Goal: Transaction & Acquisition: Purchase product/service

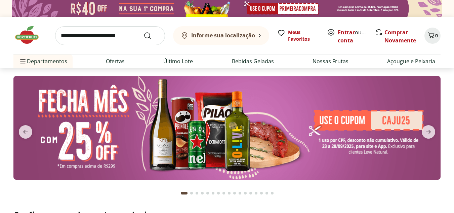
click at [349, 32] on link "Entrar" at bounding box center [346, 32] width 17 height 7
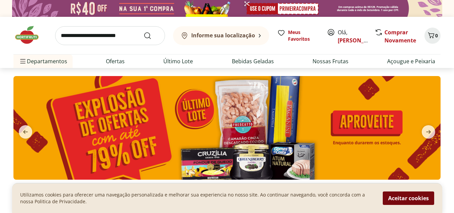
click at [407, 195] on button "Aceitar cookies" at bounding box center [408, 197] width 51 height 13
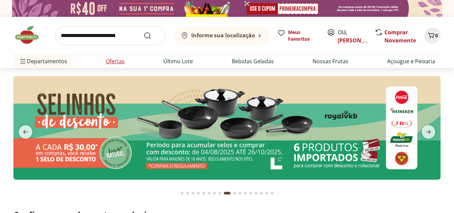
click at [118, 63] on link "Ofertas" at bounding box center [115, 61] width 19 height 8
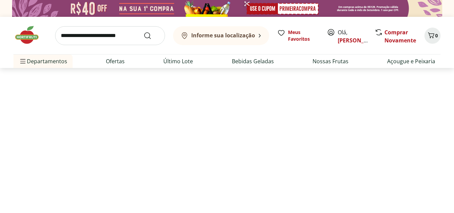
select select "**********"
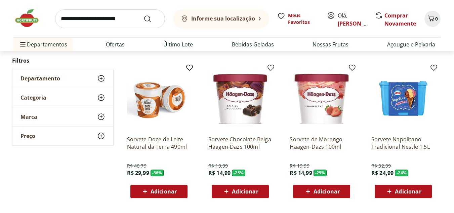
scroll to position [370, 0]
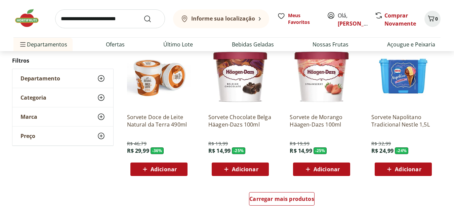
click at [99, 97] on icon at bounding box center [101, 97] width 8 height 8
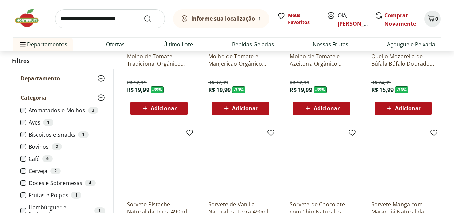
scroll to position [134, 0]
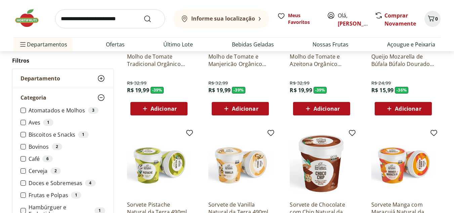
click at [98, 78] on icon at bounding box center [101, 78] width 8 height 8
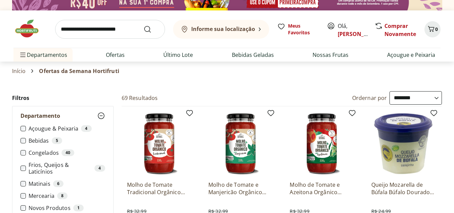
scroll to position [0, 0]
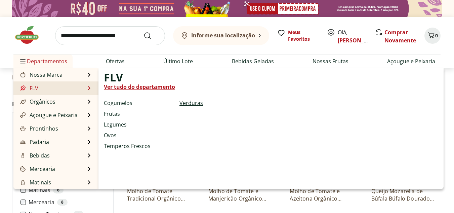
click at [191, 103] on link "Verduras" at bounding box center [191, 103] width 24 height 8
select select "**********"
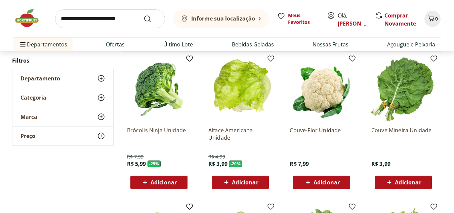
scroll to position [67, 0]
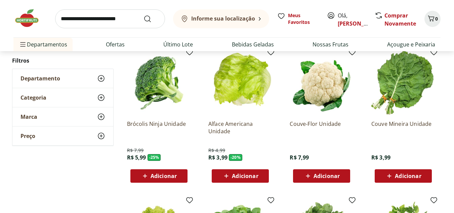
click at [162, 173] on span "Adicionar" at bounding box center [164, 175] width 26 height 5
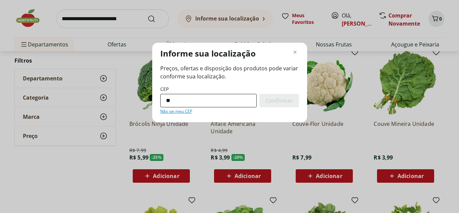
type input "*********"
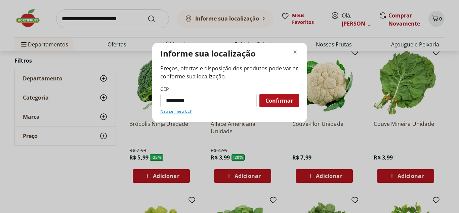
click at [279, 103] on span "Confirmar" at bounding box center [279, 100] width 28 height 5
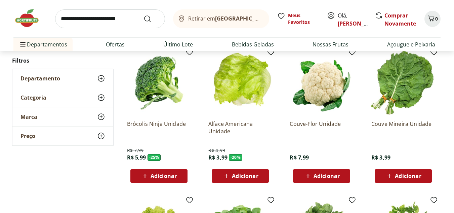
click at [164, 176] on span "Adicionar" at bounding box center [164, 175] width 26 height 5
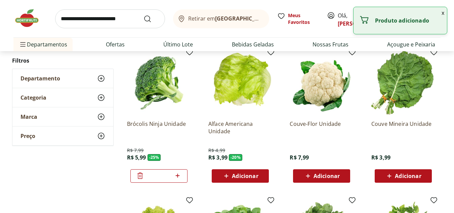
click at [181, 176] on icon at bounding box center [177, 175] width 8 height 8
type input "*"
click at [332, 170] on div "Adicionar" at bounding box center [321, 176] width 46 height 12
click at [342, 178] on icon at bounding box center [340, 175] width 8 height 8
type input "*"
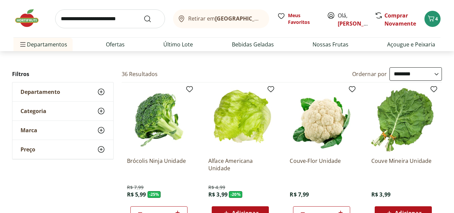
scroll to position [0, 0]
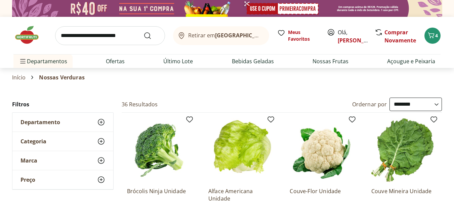
click at [101, 121] on use at bounding box center [101, 122] width 8 height 8
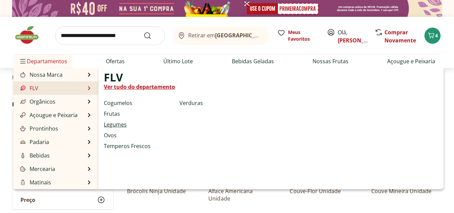
click at [121, 124] on link "Legumes" at bounding box center [115, 124] width 23 height 8
select select "**********"
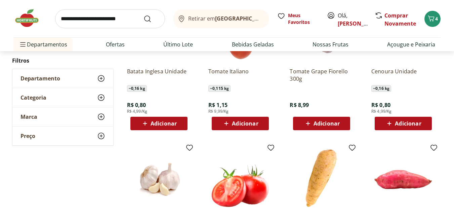
scroll to position [269, 0]
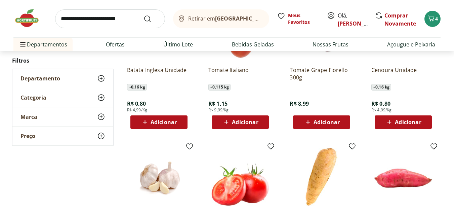
click at [245, 123] on span "Adicionar" at bounding box center [245, 121] width 26 height 5
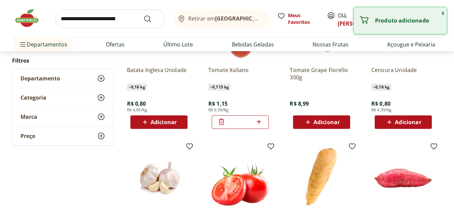
click at [258, 122] on icon at bounding box center [259, 122] width 4 height 4
type input "*"
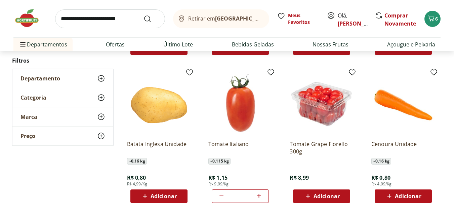
scroll to position [235, 0]
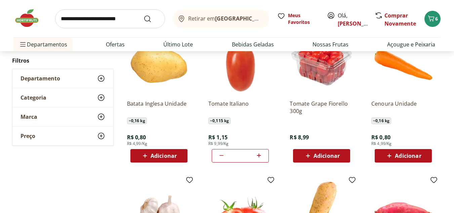
click at [408, 155] on span "Adicionar" at bounding box center [408, 155] width 26 height 5
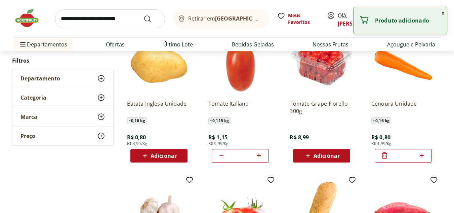
click at [423, 154] on icon at bounding box center [422, 155] width 8 height 8
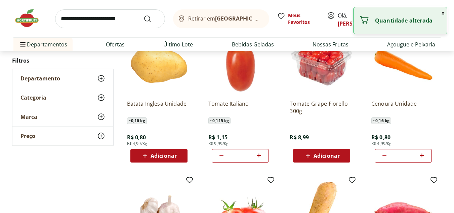
type input "*"
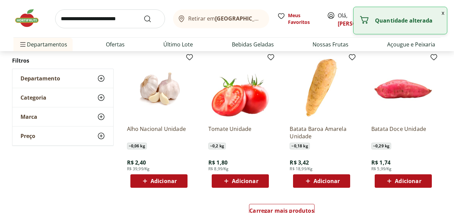
scroll to position [403, 0]
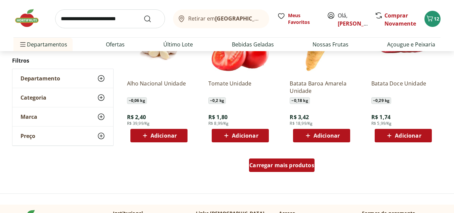
click at [287, 167] on span "Carregar mais produtos" at bounding box center [281, 164] width 65 height 5
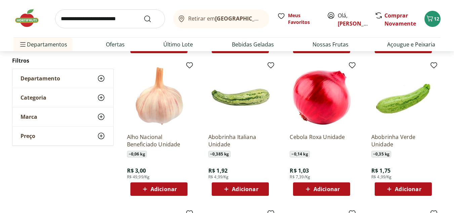
scroll to position [504, 0]
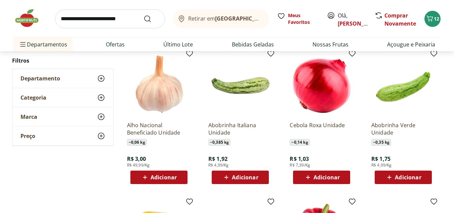
click at [396, 174] on span "Adicionar" at bounding box center [408, 176] width 26 height 5
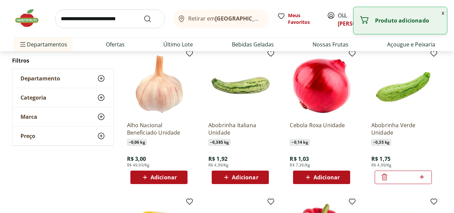
click at [420, 176] on icon at bounding box center [422, 177] width 8 height 8
type input "*"
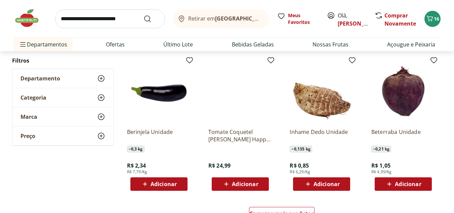
scroll to position [807, 0]
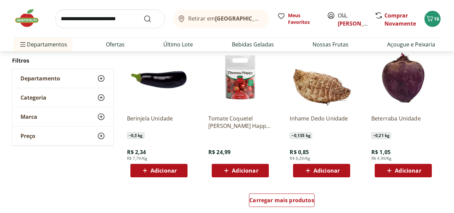
click at [400, 168] on span "Adicionar" at bounding box center [408, 170] width 26 height 5
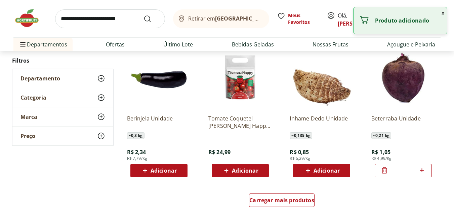
click at [420, 171] on icon at bounding box center [422, 170] width 8 height 8
type input "*"
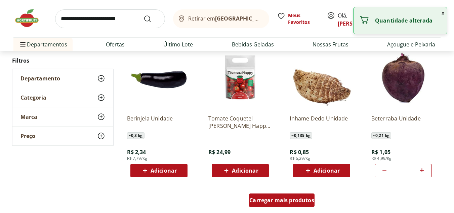
click at [260, 193] on div "Carregar mais produtos" at bounding box center [282, 199] width 66 height 13
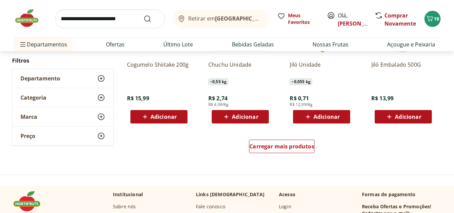
scroll to position [1311, 0]
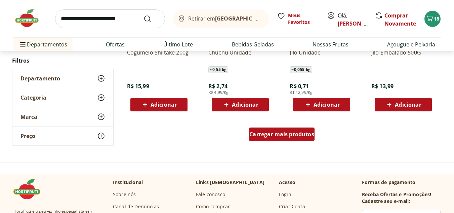
click at [270, 136] on span "Carregar mais produtos" at bounding box center [281, 133] width 65 height 5
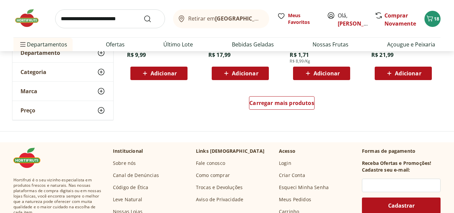
scroll to position [1781, 0]
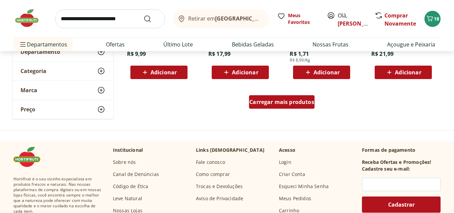
click at [282, 100] on span "Carregar mais produtos" at bounding box center [281, 101] width 65 height 5
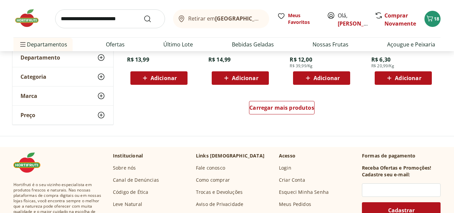
scroll to position [2218, 0]
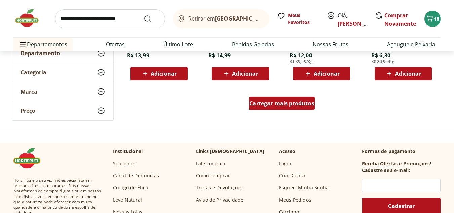
click at [291, 102] on span "Carregar mais produtos" at bounding box center [281, 102] width 65 height 5
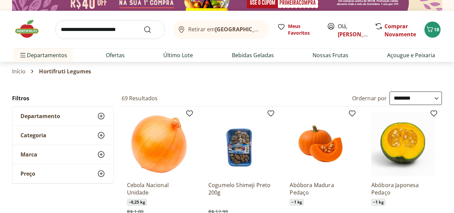
scroll to position [0, 0]
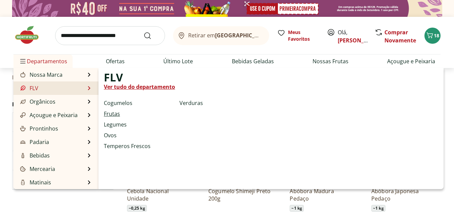
click at [112, 116] on link "Frutas" at bounding box center [112, 114] width 16 height 8
select select "**********"
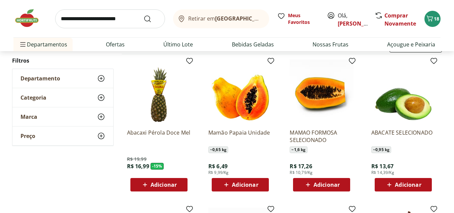
scroll to position [67, 0]
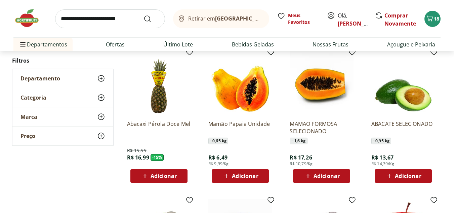
click at [247, 176] on span "Adicionar" at bounding box center [245, 175] width 26 height 5
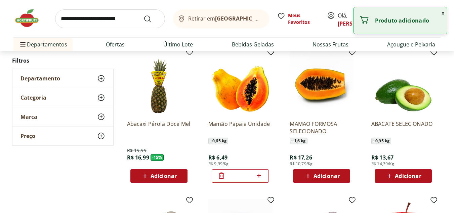
click at [259, 177] on icon at bounding box center [259, 175] width 8 height 8
type input "*"
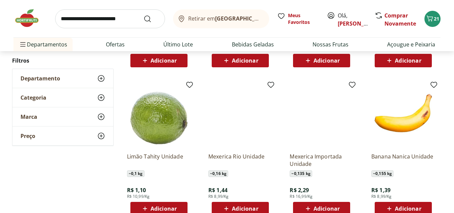
scroll to position [370, 0]
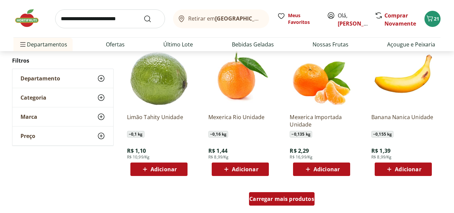
click at [279, 203] on div "Carregar mais produtos" at bounding box center [282, 198] width 66 height 13
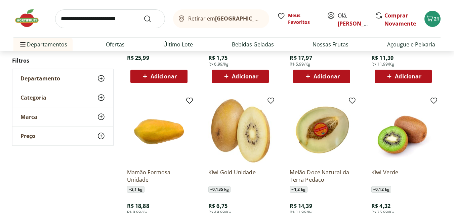
scroll to position [639, 0]
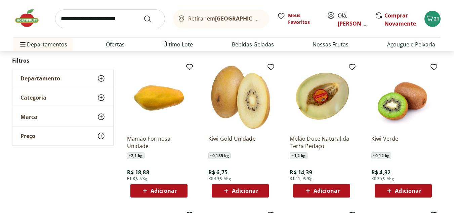
click at [404, 191] on span "Adicionar" at bounding box center [408, 190] width 26 height 5
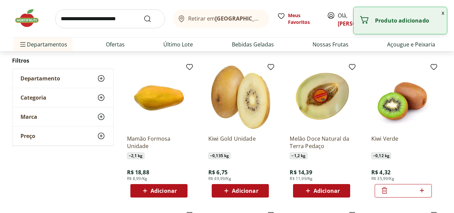
click at [421, 193] on icon at bounding box center [422, 190] width 8 height 8
type input "*"
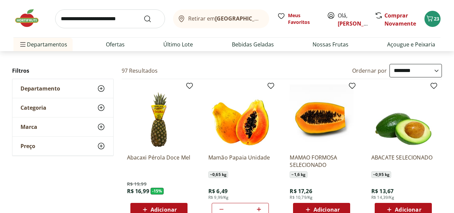
scroll to position [0, 0]
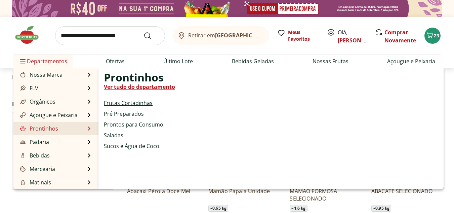
click at [125, 103] on link "Frutas Cortadinhas" at bounding box center [128, 103] width 49 height 8
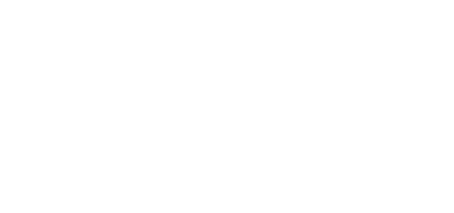
select select "**********"
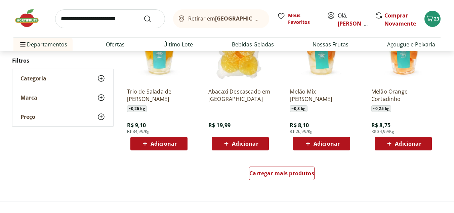
scroll to position [403, 0]
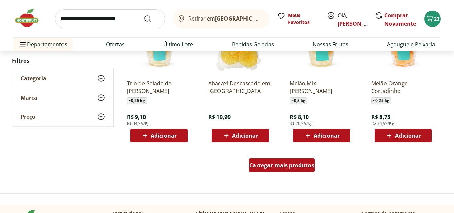
click at [269, 165] on span "Carregar mais produtos" at bounding box center [281, 164] width 65 height 5
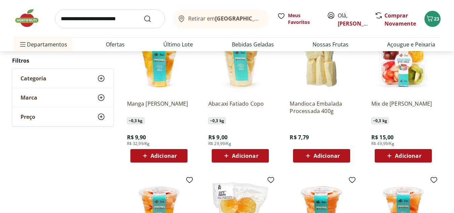
scroll to position [0, 0]
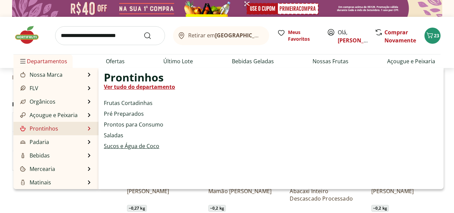
click at [117, 147] on link "Sucos e Água de Coco" at bounding box center [131, 146] width 55 height 8
select select "**********"
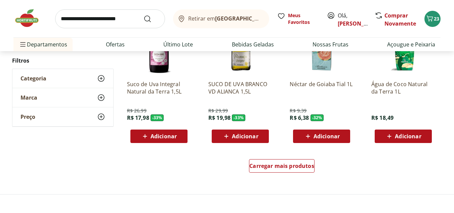
scroll to position [403, 0]
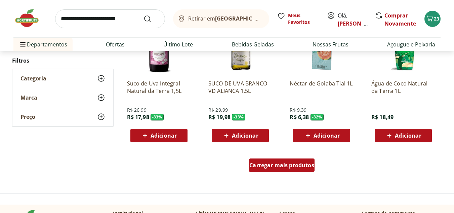
click at [269, 165] on span "Carregar mais produtos" at bounding box center [281, 164] width 65 height 5
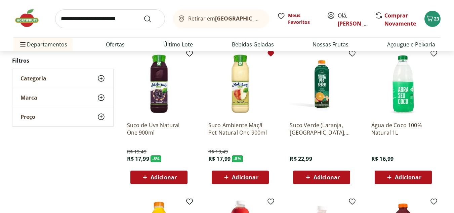
scroll to position [639, 0]
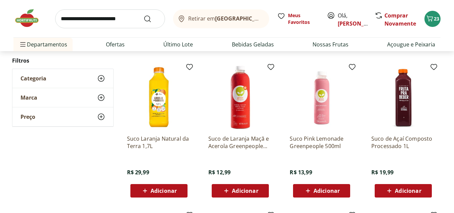
click at [162, 193] on span "Adicionar" at bounding box center [164, 190] width 26 height 5
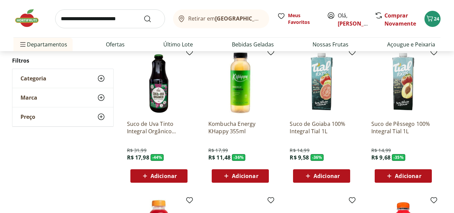
scroll to position [0, 0]
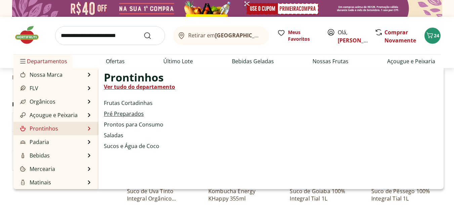
click at [130, 111] on link "Pré Preparados" at bounding box center [124, 114] width 40 height 8
select select "**********"
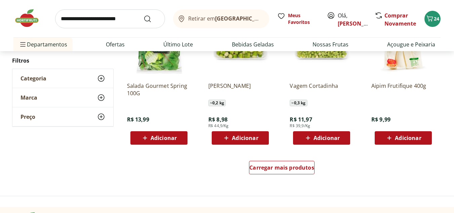
scroll to position [403, 0]
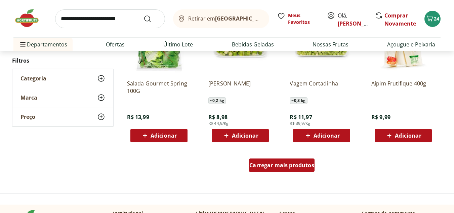
click at [286, 163] on span "Carregar mais produtos" at bounding box center [281, 164] width 65 height 5
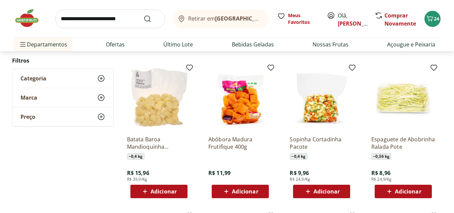
scroll to position [639, 0]
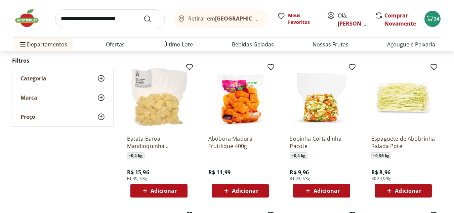
click at [250, 186] on div "Adicionar" at bounding box center [240, 191] width 46 height 12
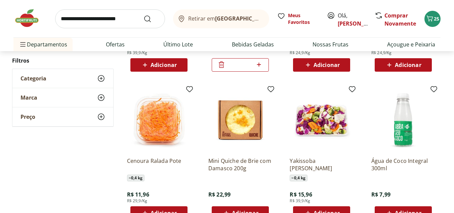
scroll to position [807, 0]
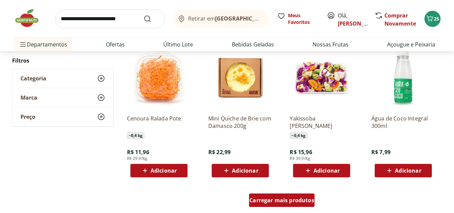
click at [280, 195] on div "Carregar mais produtos" at bounding box center [282, 199] width 66 height 13
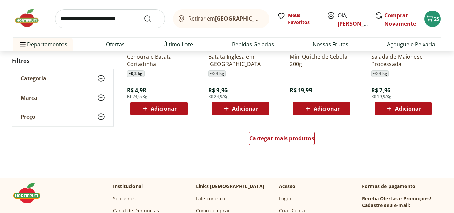
scroll to position [1311, 0]
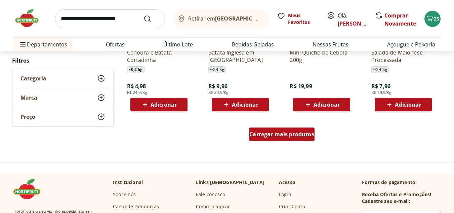
click at [279, 133] on span "Carregar mais produtos" at bounding box center [281, 133] width 65 height 5
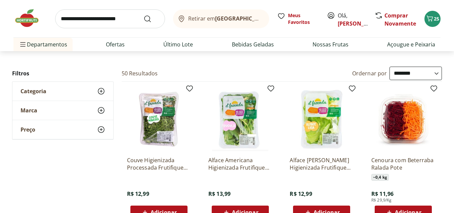
scroll to position [0, 0]
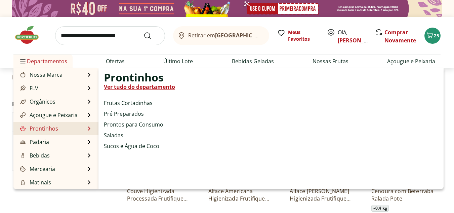
click at [135, 125] on link "Prontos para Consumo" at bounding box center [133, 124] width 59 height 8
select select "**********"
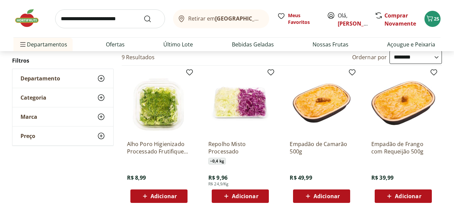
scroll to position [67, 0]
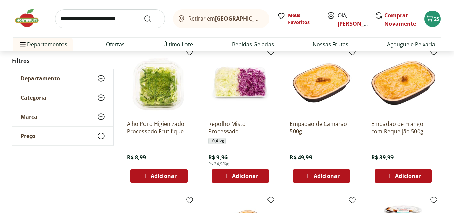
click at [244, 174] on span "Adicionar" at bounding box center [245, 175] width 26 height 5
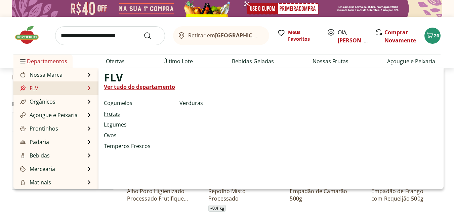
click at [116, 115] on link "Frutas" at bounding box center [112, 114] width 16 height 8
select select "**********"
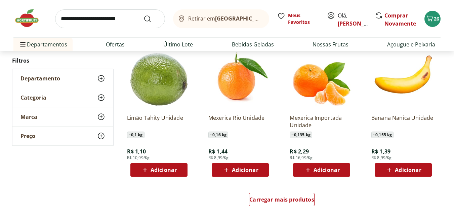
scroll to position [370, 0]
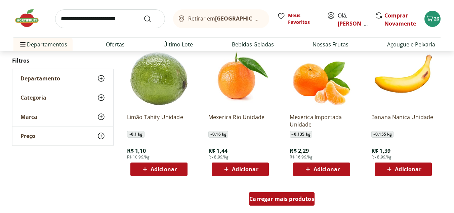
click at [293, 200] on span "Carregar mais produtos" at bounding box center [281, 198] width 65 height 5
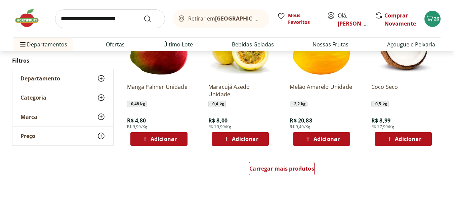
scroll to position [840, 0]
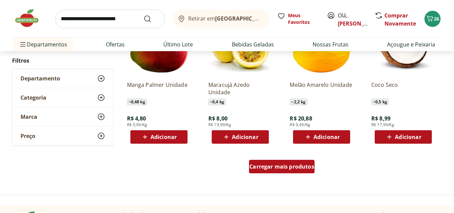
click at [273, 164] on span "Carregar mais produtos" at bounding box center [281, 166] width 65 height 5
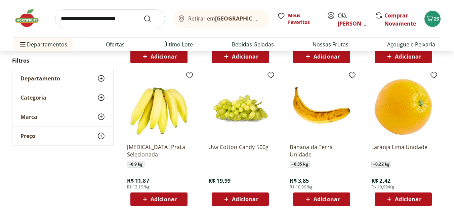
scroll to position [941, 0]
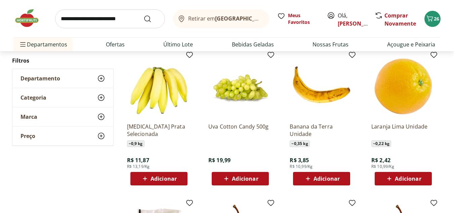
click at [157, 178] on span "Adicionar" at bounding box center [164, 178] width 26 height 5
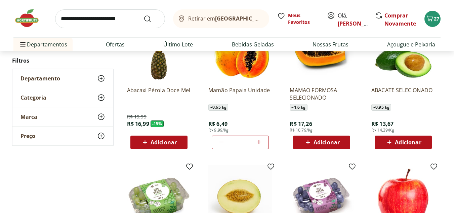
scroll to position [0, 0]
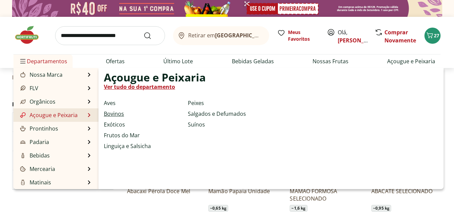
click at [115, 115] on link "Bovinos" at bounding box center [114, 114] width 20 height 8
select select "**********"
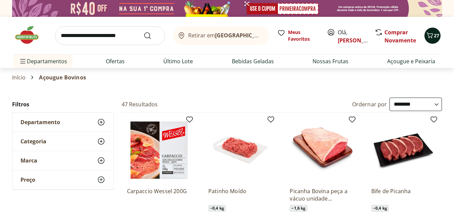
click at [435, 37] on span "27" at bounding box center [436, 35] width 5 height 6
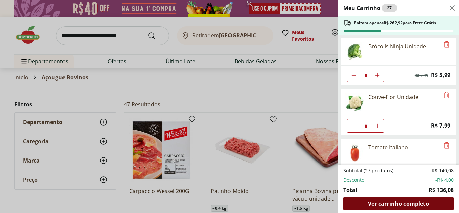
click at [396, 210] on div "Ver carrinho completo" at bounding box center [398, 203] width 110 height 13
